Goal: Communication & Community: Answer question/provide support

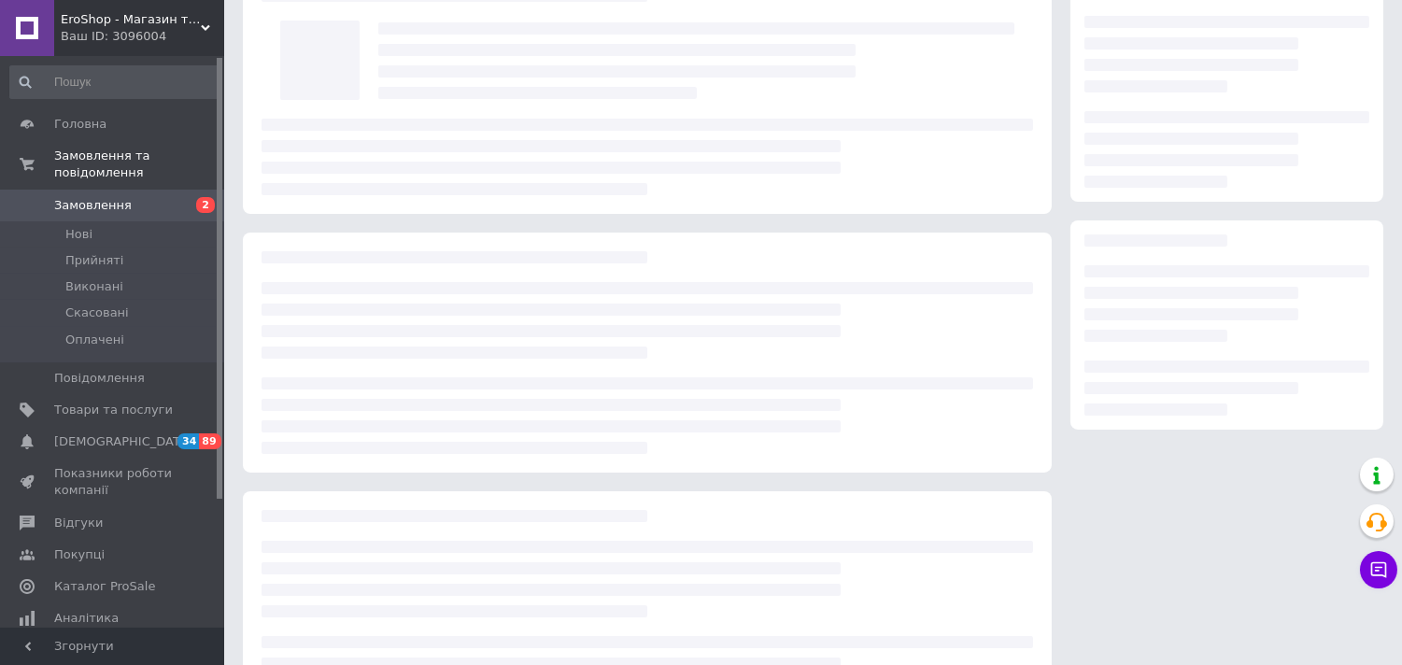
scroll to position [104, 0]
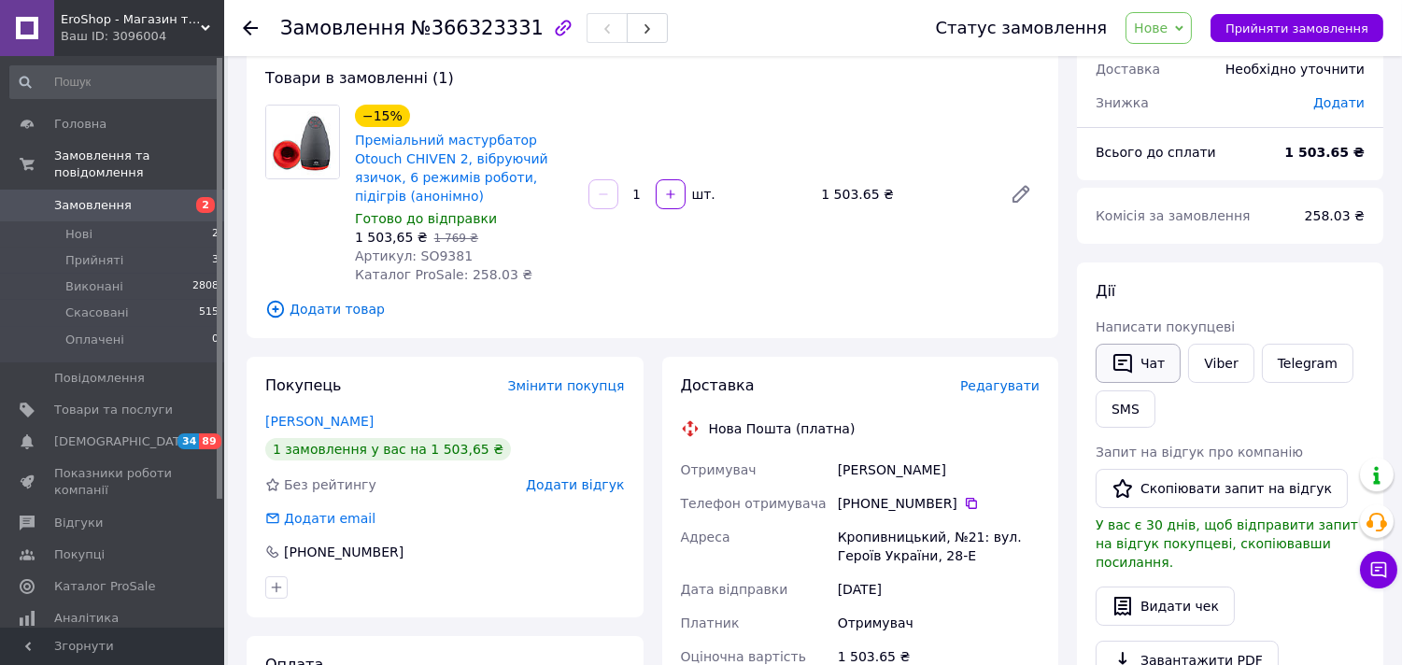
click at [1163, 375] on button "Чат" at bounding box center [1138, 363] width 85 height 39
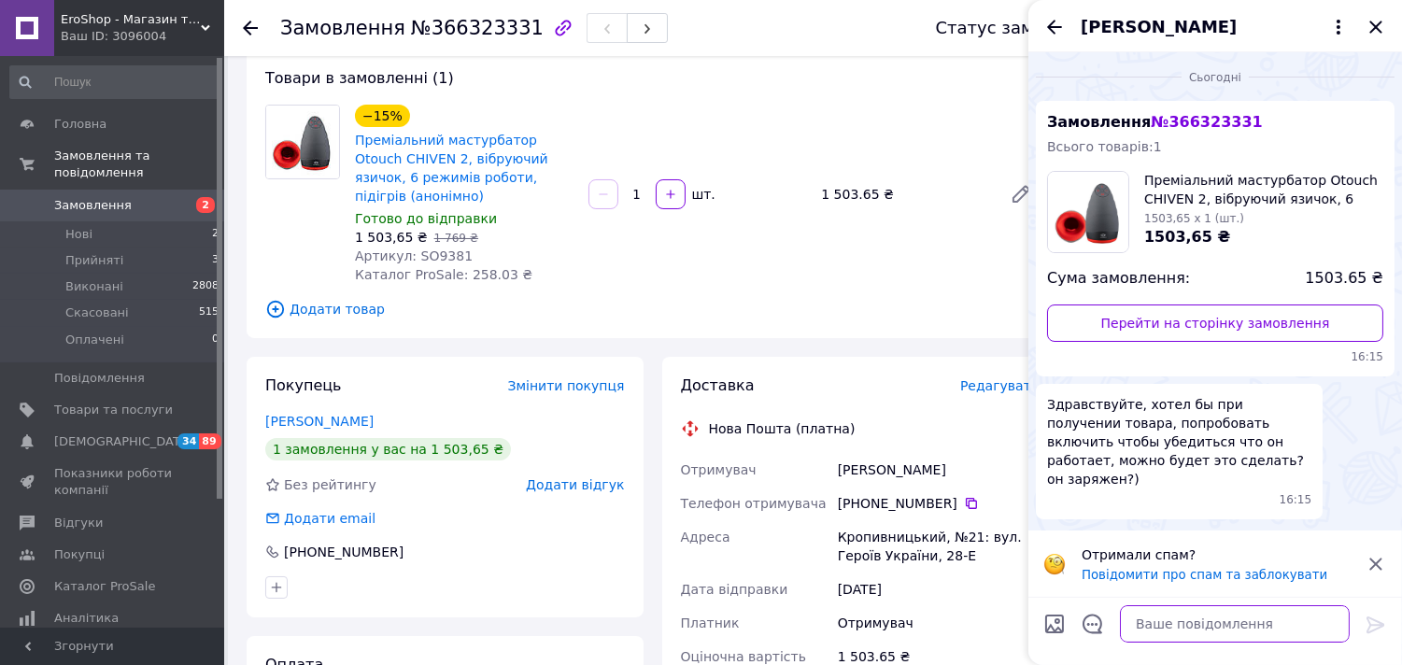
click at [1163, 622] on textarea at bounding box center [1235, 623] width 230 height 37
click at [1152, 636] on textarea "Добрий день! Товар выдправляється" at bounding box center [1216, 623] width 267 height 37
click at [1254, 620] on textarea "Добрий день! Товар відправляється" at bounding box center [1216, 623] width 267 height 37
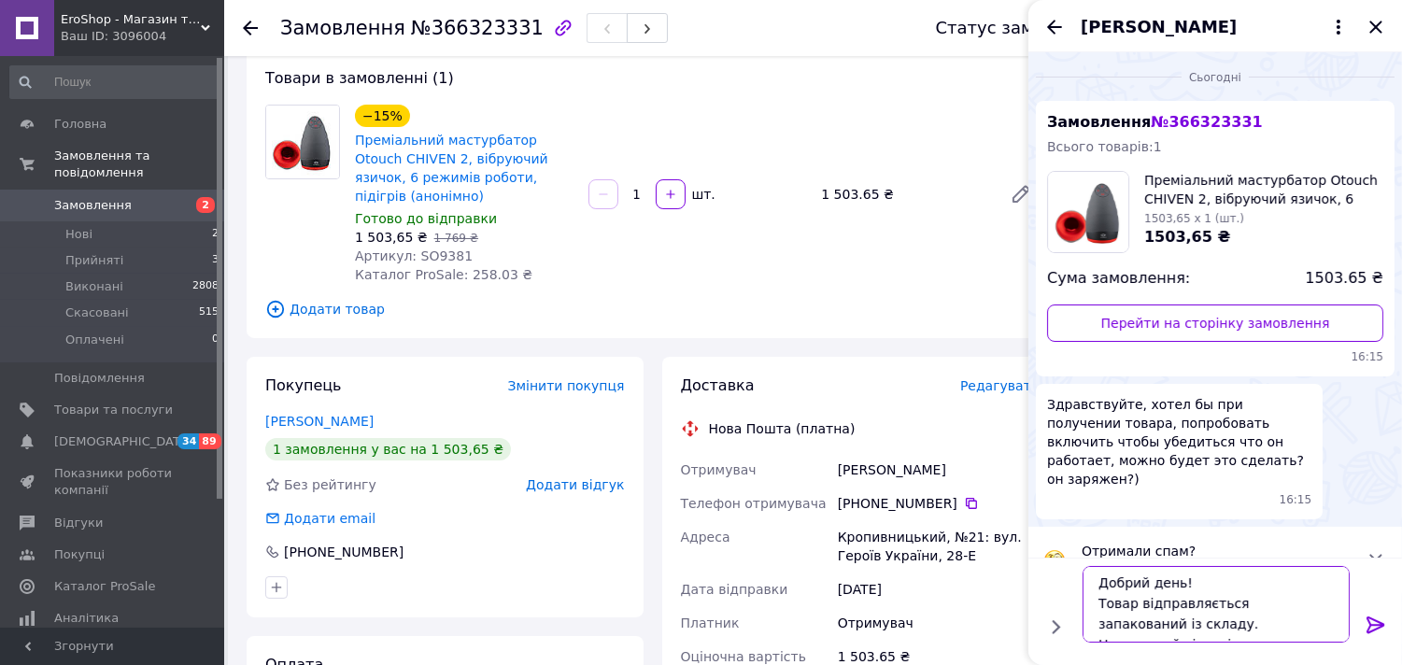
scroll to position [14, 0]
click at [1205, 614] on textarea "Добрий день! Товар відправляється запакований із складу. Негативний відгуків пр…" at bounding box center [1216, 604] width 267 height 77
click at [1178, 631] on textarea "Добрий день! Товар відправляється запакований із складу. Негативних відгуків пр…" at bounding box center [1216, 604] width 267 height 77
type textarea "Добрий день! Товар відправляється запакований із складу. Негативних відгуків пр…"
click at [1375, 623] on icon at bounding box center [1376, 625] width 22 height 22
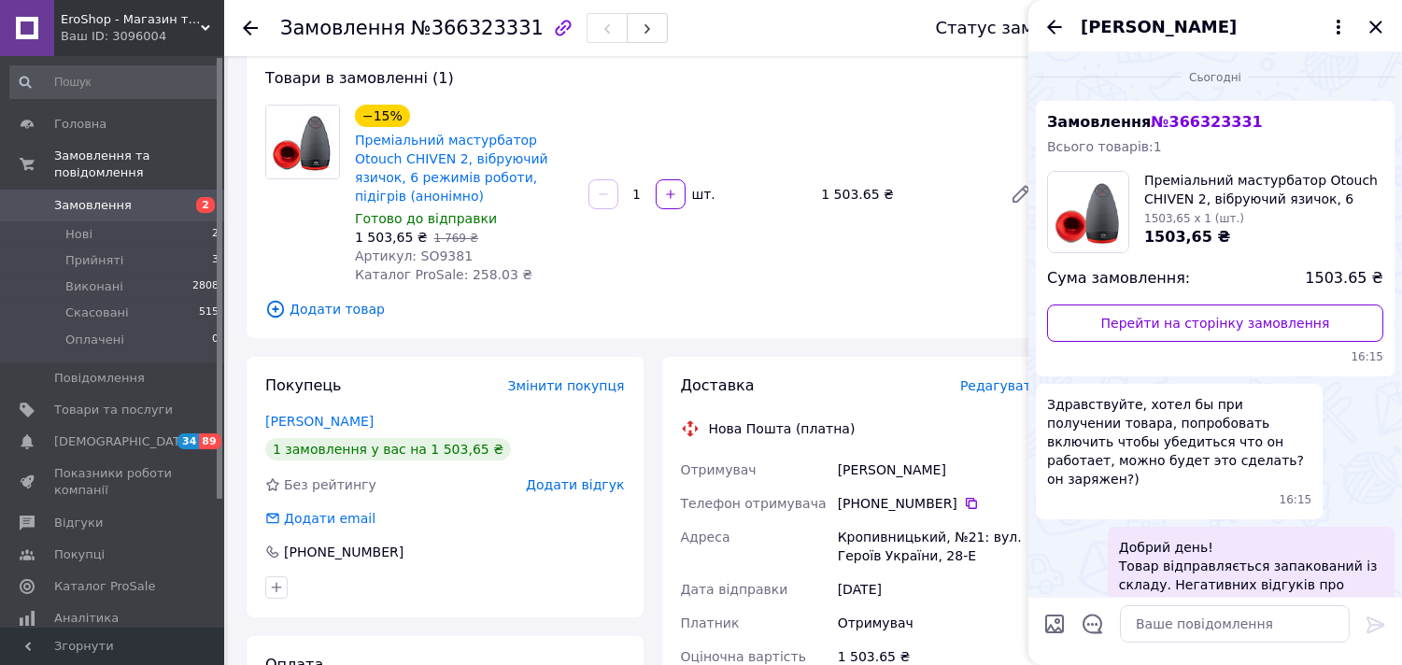
scroll to position [35, 0]
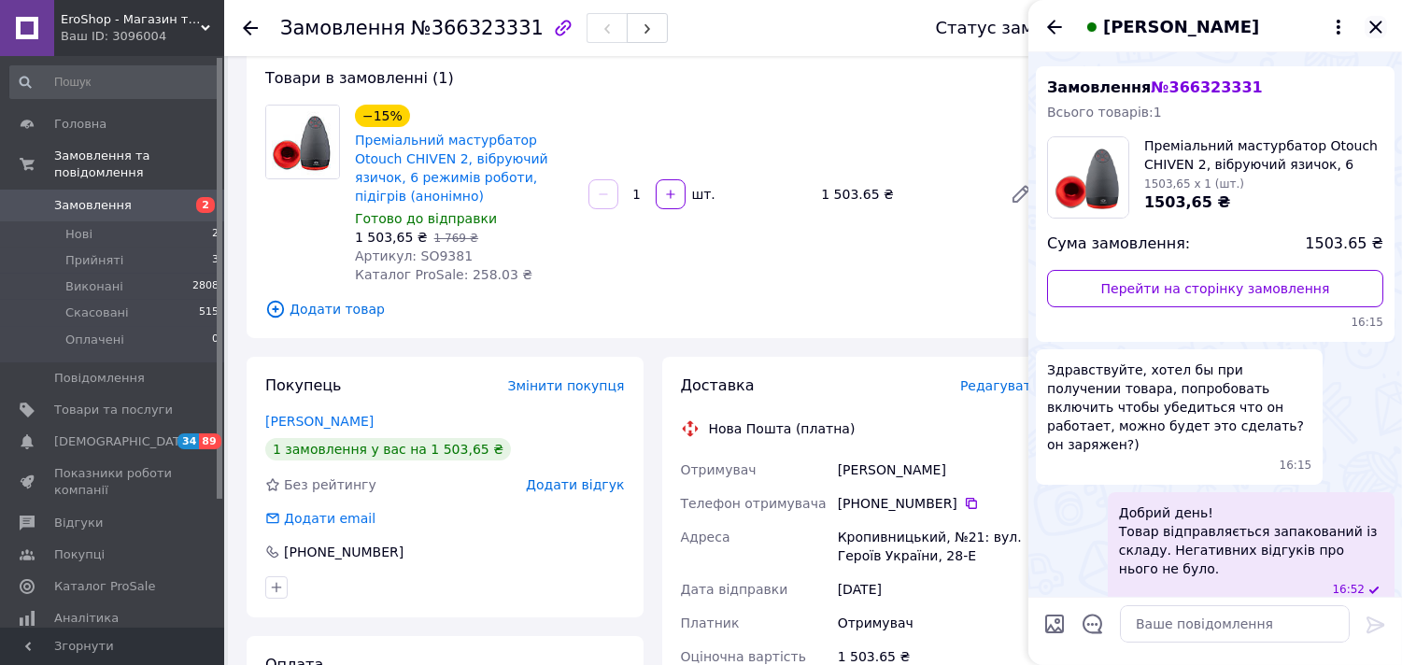
click at [1373, 25] on icon "Закрити" at bounding box center [1376, 27] width 22 height 22
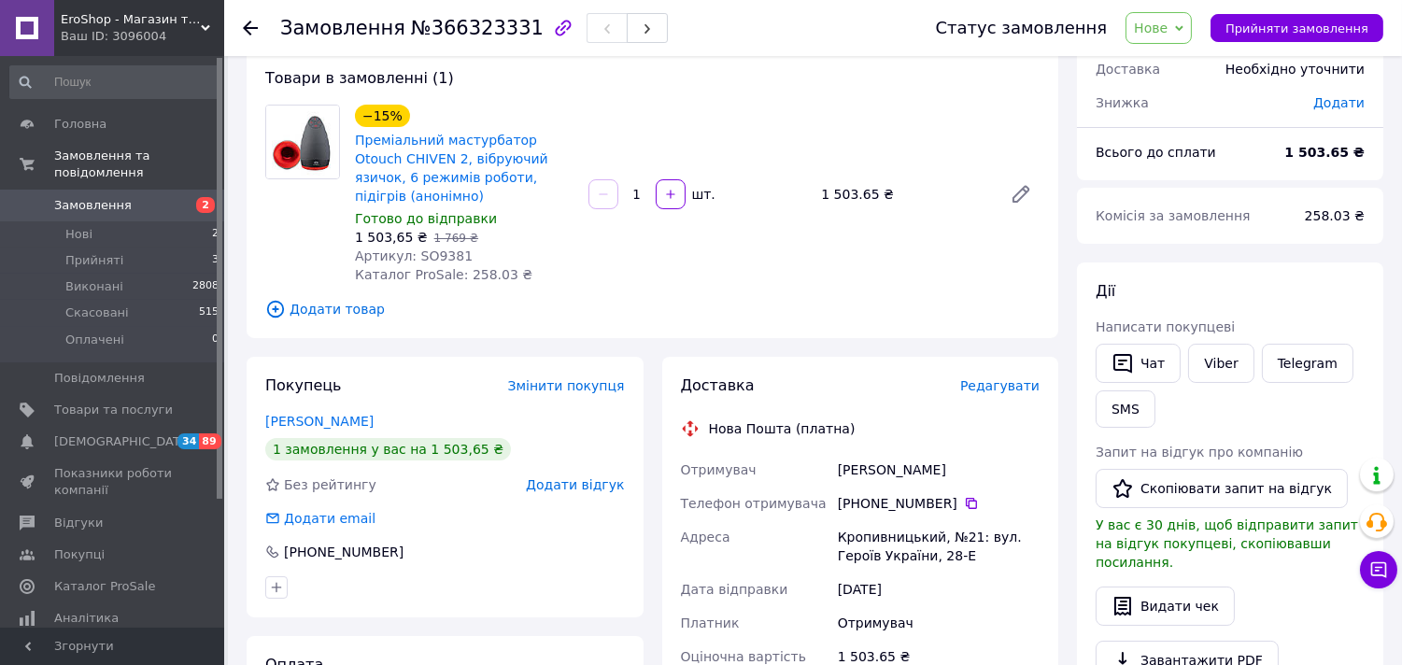
click at [248, 26] on icon at bounding box center [250, 28] width 15 height 15
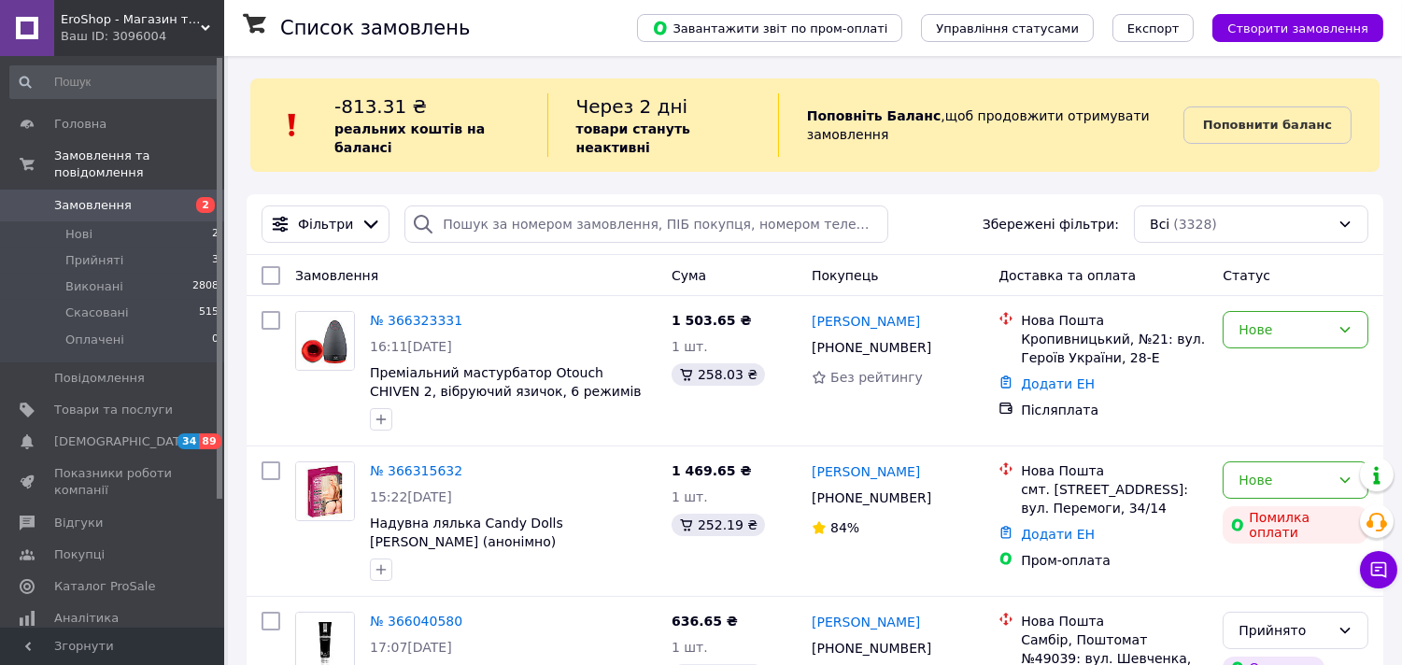
click at [1296, 119] on b "Поповнити баланс" at bounding box center [1267, 125] width 129 height 14
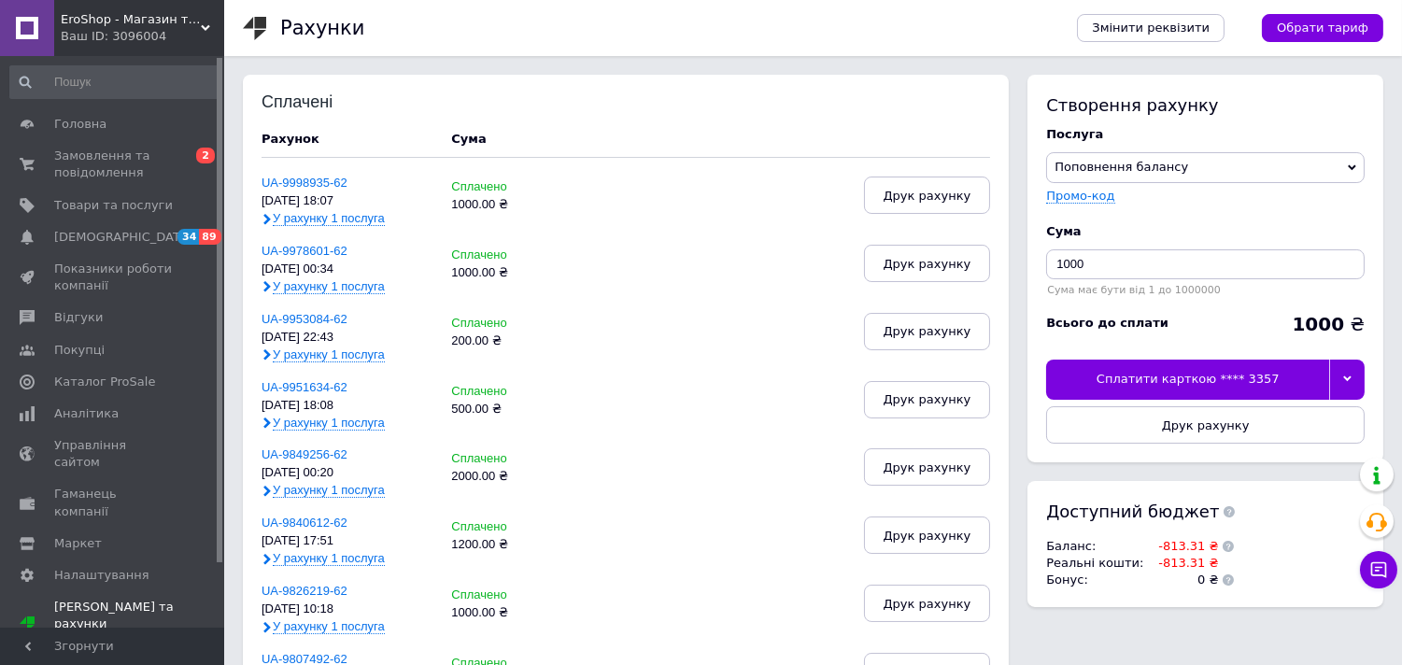
click at [1136, 371] on div "Сплатити карткою **** 3357" at bounding box center [1187, 379] width 283 height 39
